Goal: Information Seeking & Learning: Learn about a topic

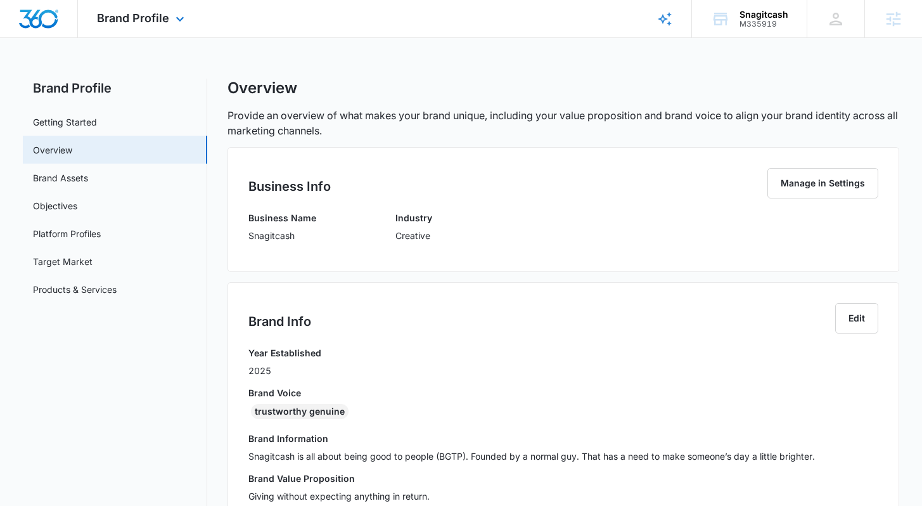
click at [129, 25] on div "Brand Profile Apps Reputation Websites Forms CRM Email Social Shop Content Ads …" at bounding box center [142, 18] width 129 height 37
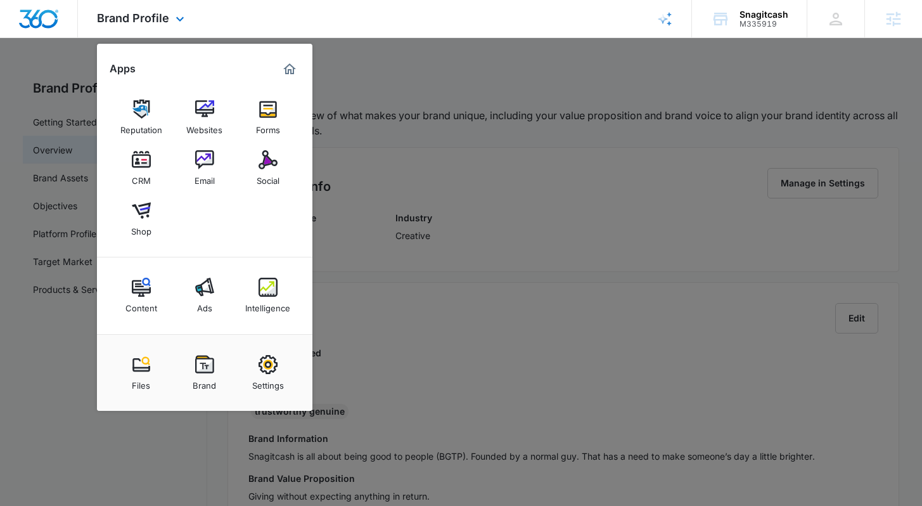
click at [129, 25] on div "Brand Profile Apps Reputation Websites Forms CRM Email Social Shop Content Ads …" at bounding box center [142, 18] width 129 height 37
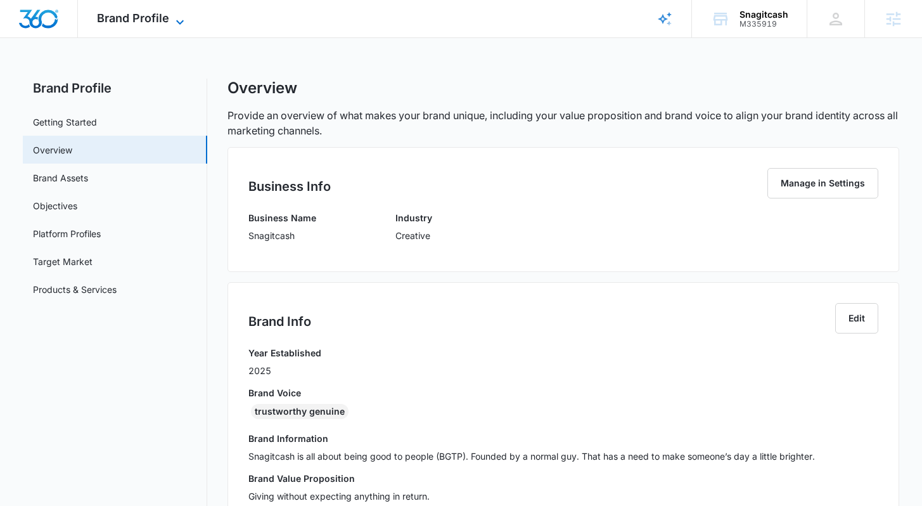
click at [176, 22] on icon at bounding box center [179, 22] width 15 height 15
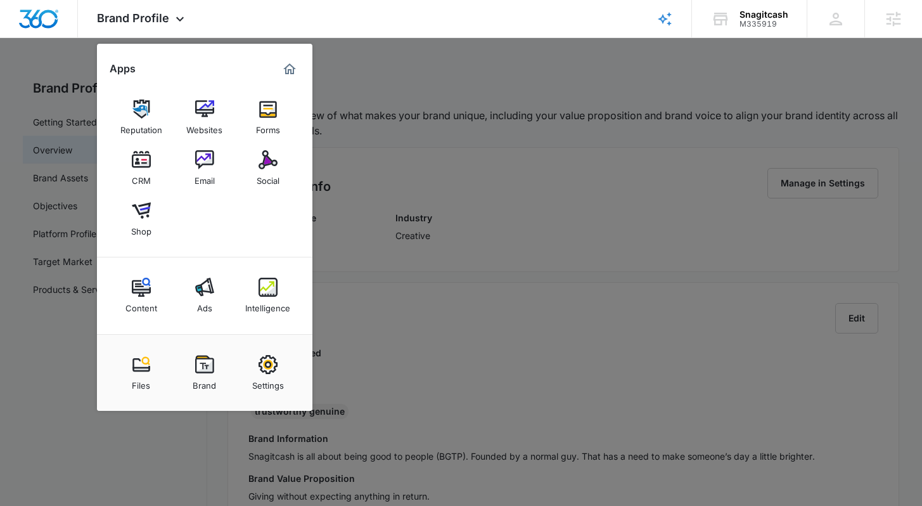
click at [510, 198] on div at bounding box center [461, 253] width 922 height 506
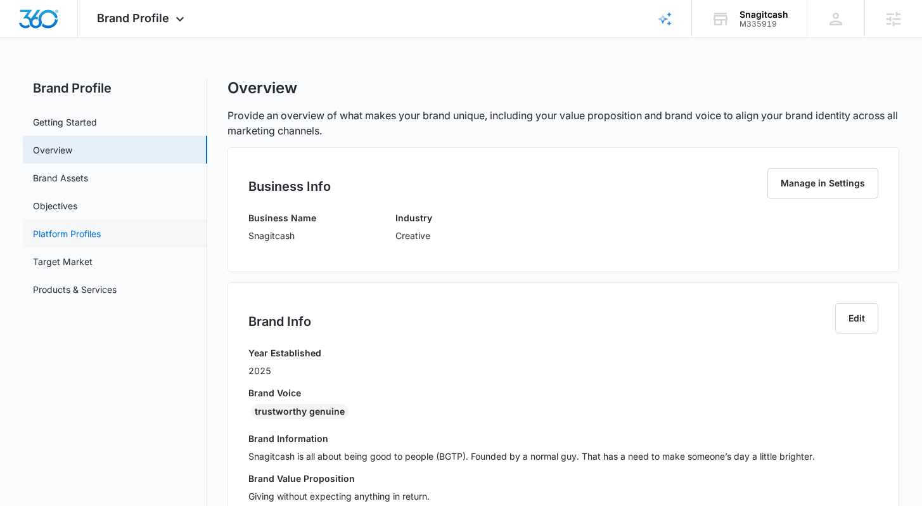
click at [93, 231] on link "Platform Profiles" at bounding box center [67, 233] width 68 height 13
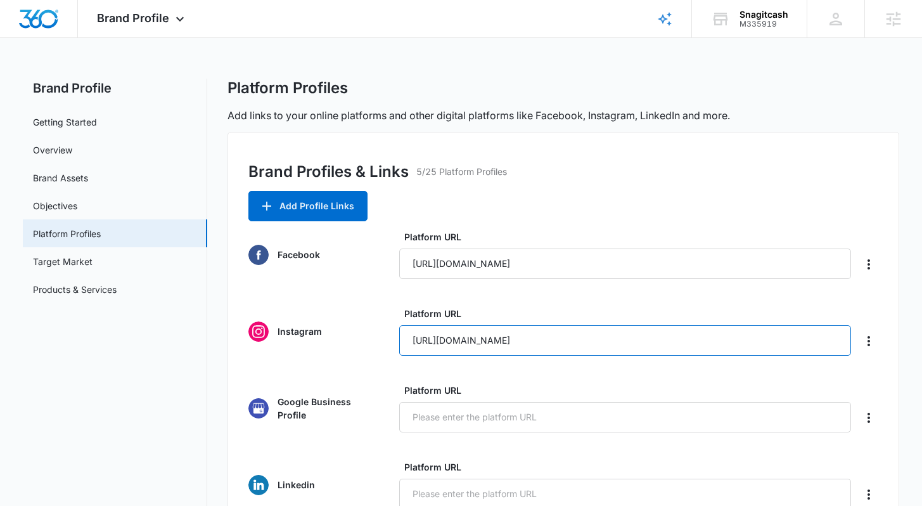
click at [513, 345] on input "[URL][DOMAIN_NAME]" at bounding box center [625, 340] width 452 height 30
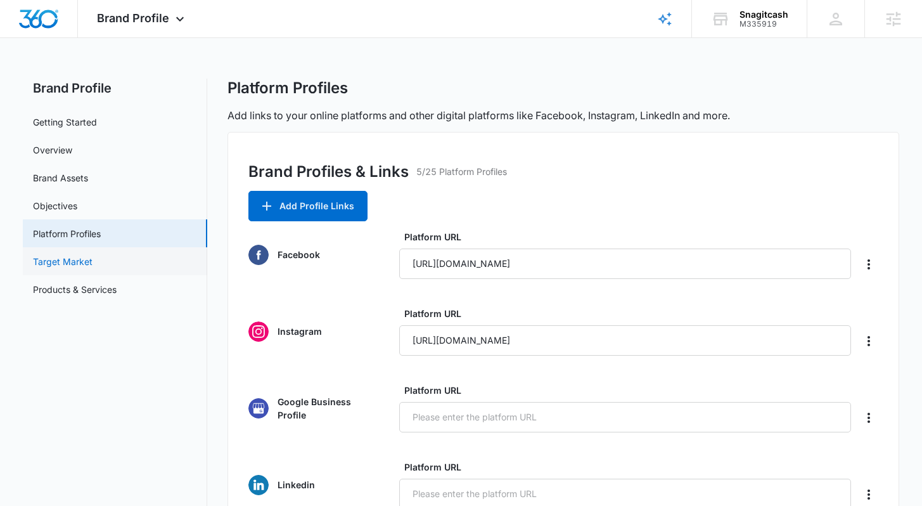
click at [93, 257] on link "Target Market" at bounding box center [63, 261] width 60 height 13
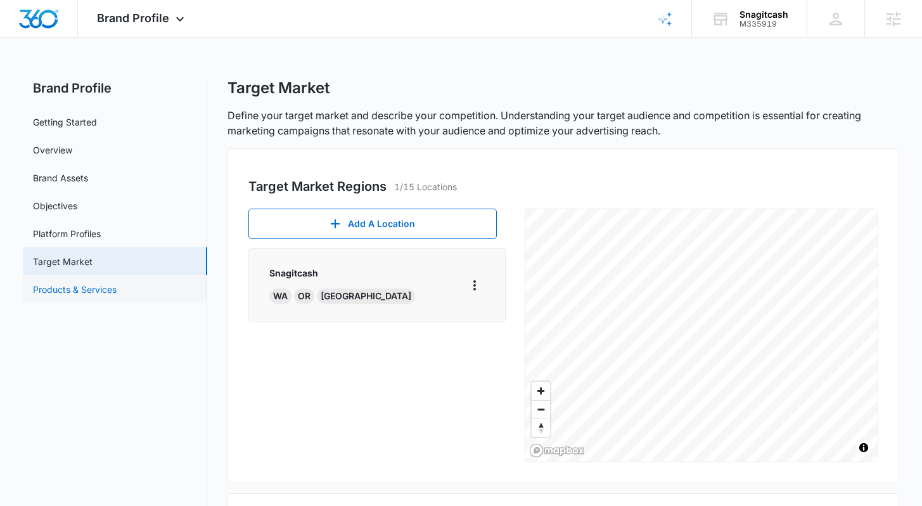
click at [99, 283] on link "Products & Services" at bounding box center [75, 289] width 84 height 13
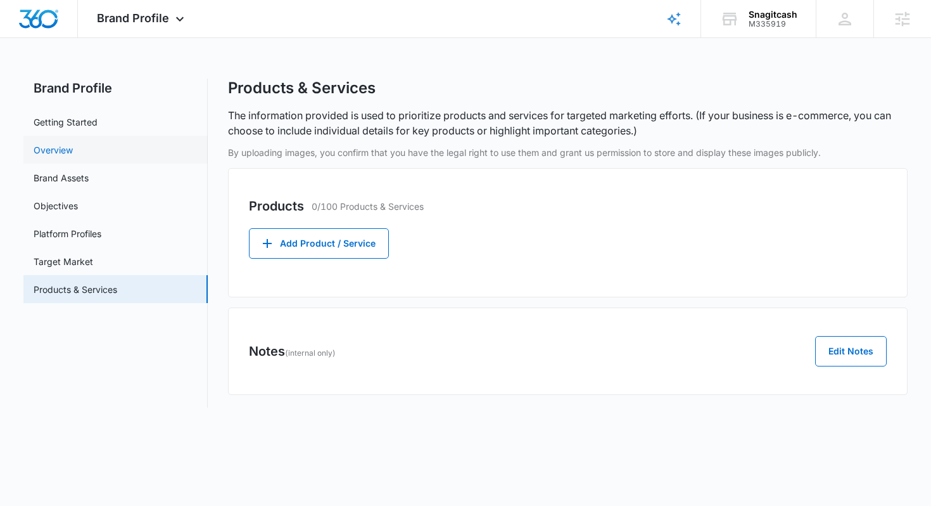
click at [73, 157] on link "Overview" at bounding box center [53, 149] width 39 height 13
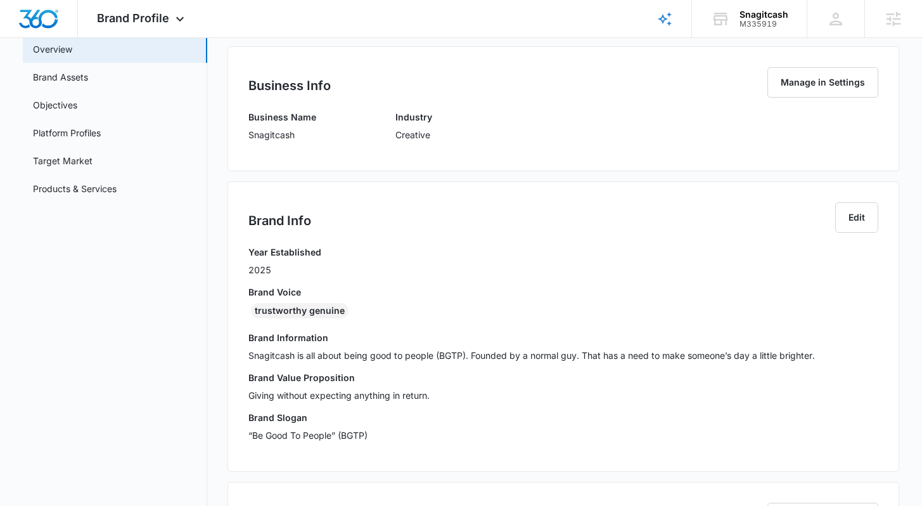
scroll to position [131, 0]
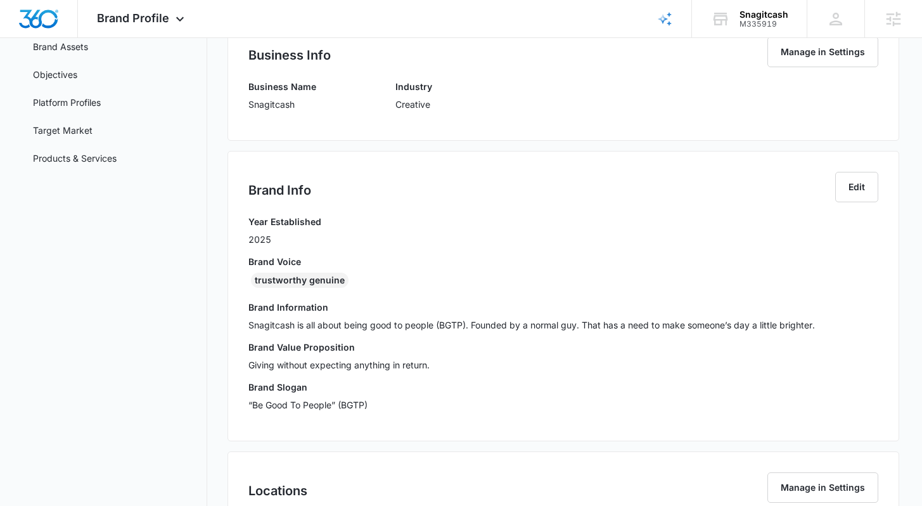
click at [278, 104] on p "Snagitcash" at bounding box center [282, 104] width 68 height 13
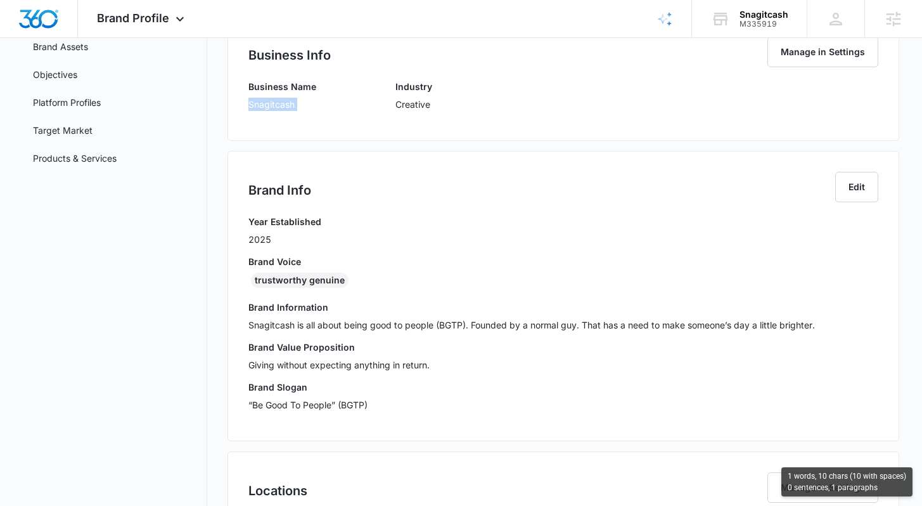
click at [278, 104] on p "Snagitcash" at bounding box center [282, 104] width 68 height 13
copy p "Snagitcash"
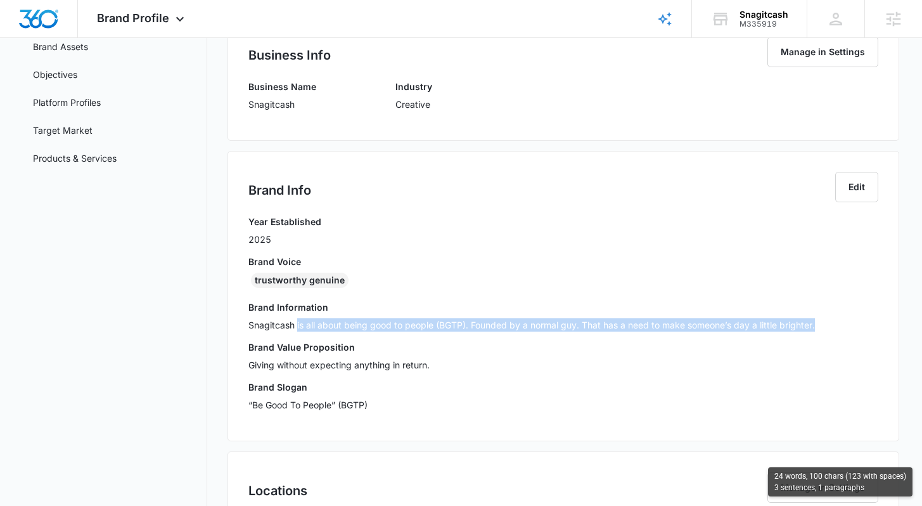
drag, startPoint x: 309, startPoint y: 330, endPoint x: 474, endPoint y: 333, distance: 164.8
click at [474, 333] on div "Brand Information Snagitcash is all about being good to people (BGTP). Founded …" at bounding box center [562, 320] width 629 height 40
copy p "is all about being good to people (BGTP). Founded by a normal guy. That has a n…"
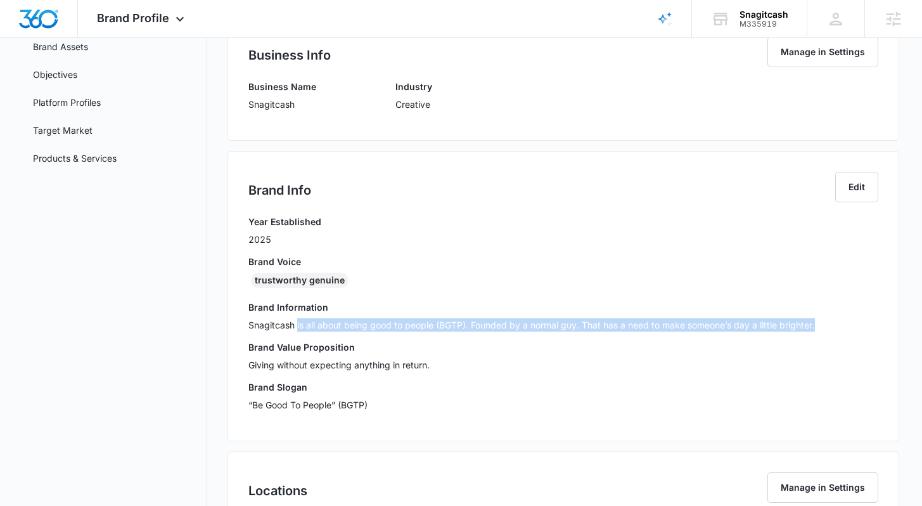
click at [286, 366] on p "Giving without expecting anything in return." at bounding box center [562, 364] width 629 height 13
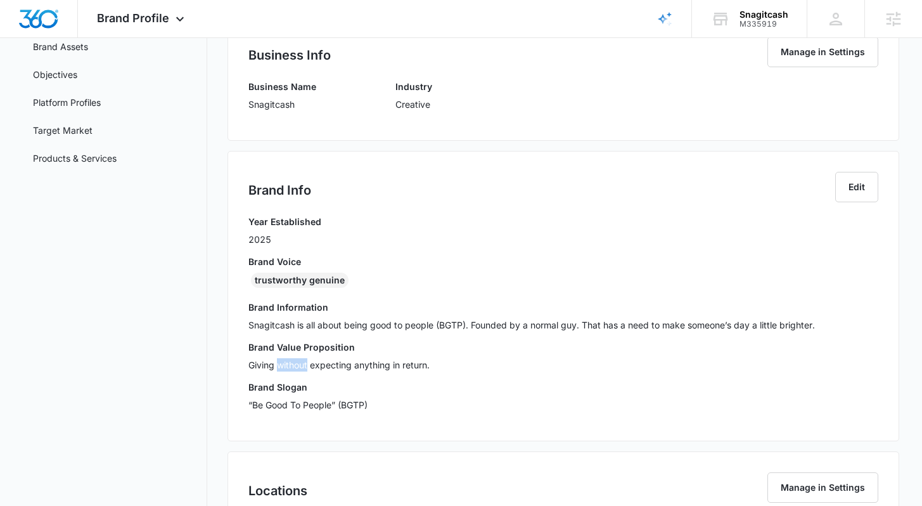
click at [286, 366] on p "Giving without expecting anything in return." at bounding box center [562, 364] width 629 height 13
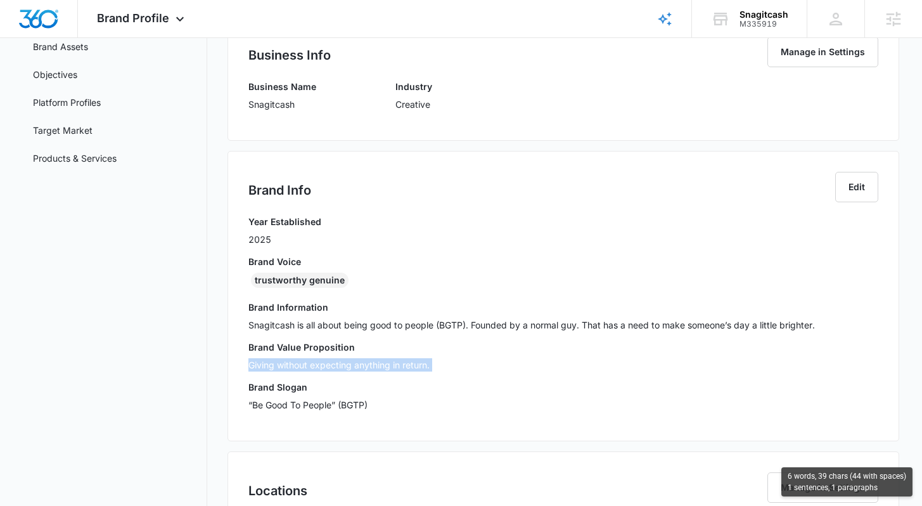
copy p "Giving without expecting anything in return."
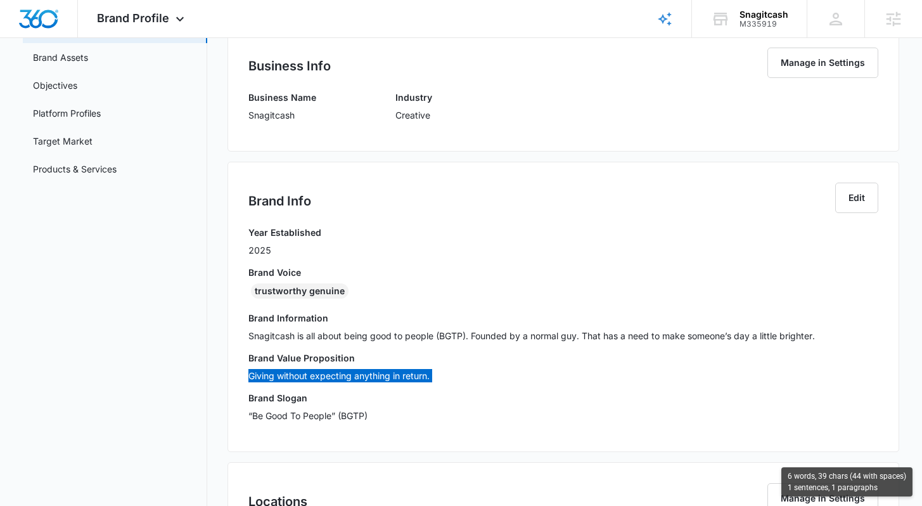
scroll to position [0, 0]
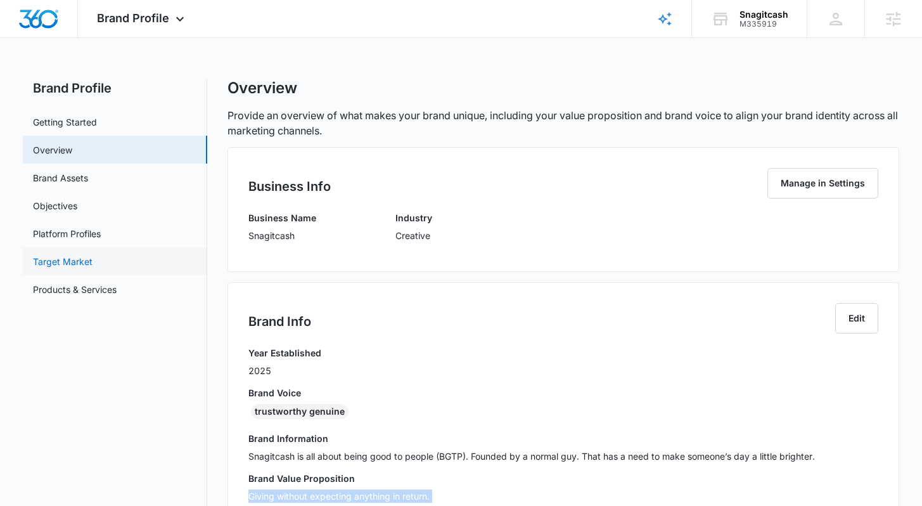
click at [77, 258] on link "Target Market" at bounding box center [63, 261] width 60 height 13
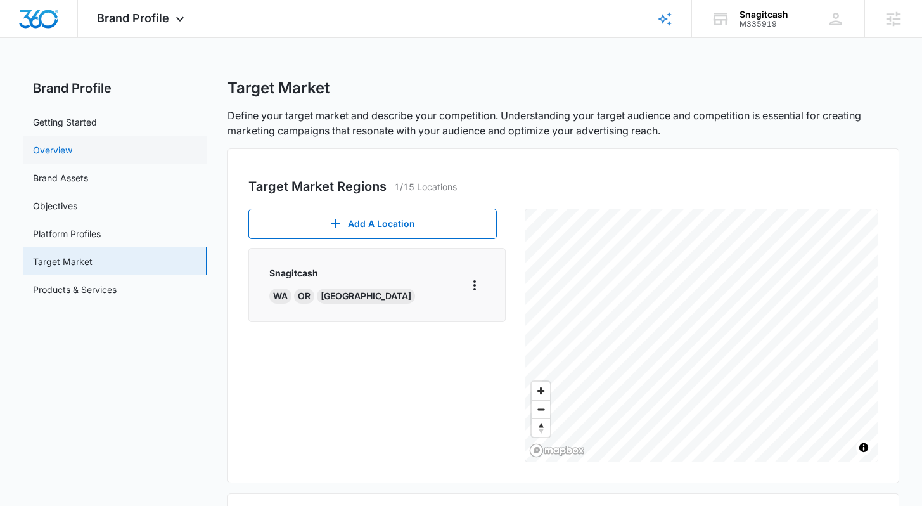
click at [60, 143] on link "Overview" at bounding box center [52, 149] width 39 height 13
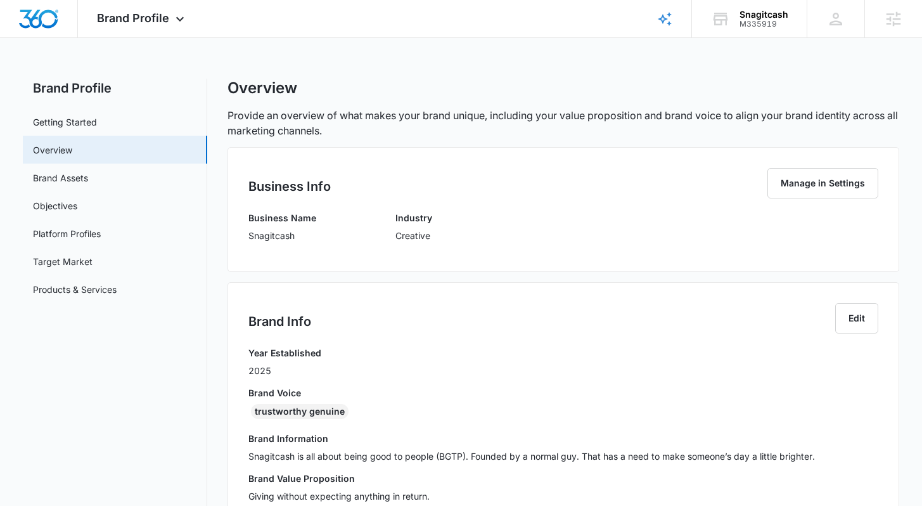
scroll to position [339, 0]
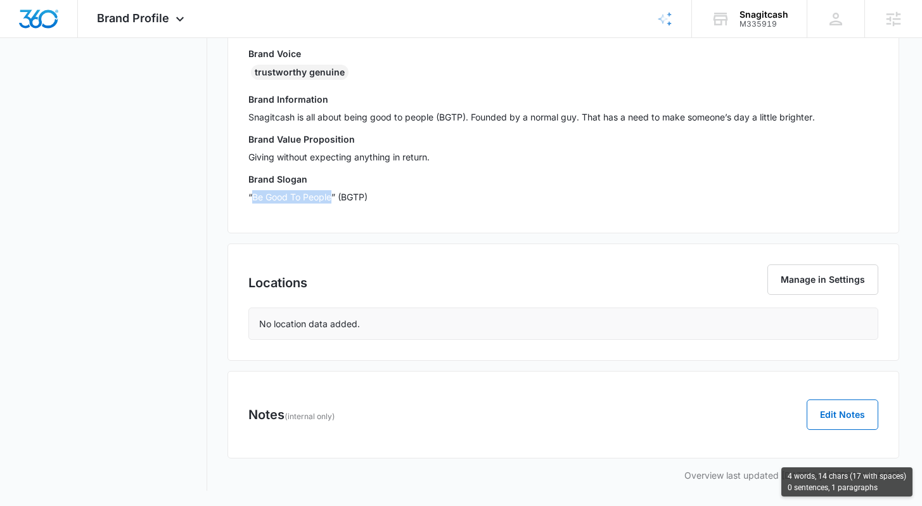
drag, startPoint x: 332, startPoint y: 196, endPoint x: 252, endPoint y: 199, distance: 79.9
click at [252, 198] on p "“Be Good To People” (BGTP)" at bounding box center [562, 196] width 629 height 13
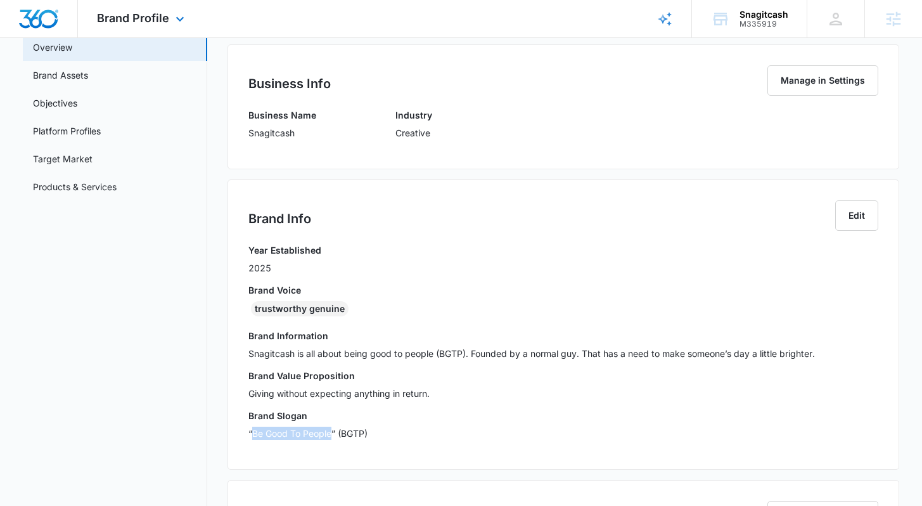
scroll to position [103, 0]
click at [93, 157] on link "Target Market" at bounding box center [63, 157] width 60 height 13
